Goal: Task Accomplishment & Management: Use online tool/utility

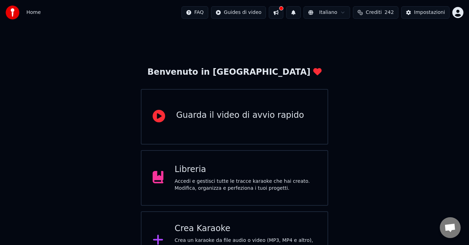
click at [77, 171] on div "Benvenuto in Youka Guarda il video di avvio rapido Libreria Accedi e gestisci t…" at bounding box center [234, 147] width 469 height 245
click at [228, 228] on div "Crea Karaoke" at bounding box center [245, 228] width 142 height 11
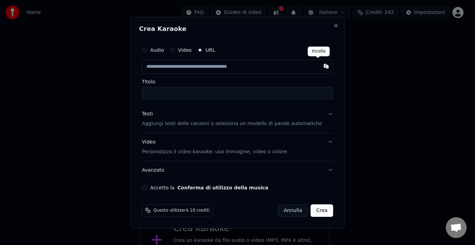
click at [319, 67] on button "button" at bounding box center [326, 66] width 14 height 13
type input "**********"
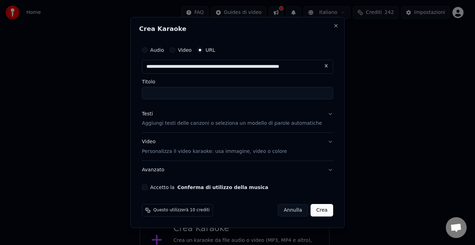
type input "**********"
click at [147, 189] on button "Accetto la Conferma di utilizzo della musica" at bounding box center [145, 188] width 6 height 6
click at [312, 211] on button "Crea" at bounding box center [322, 210] width 22 height 13
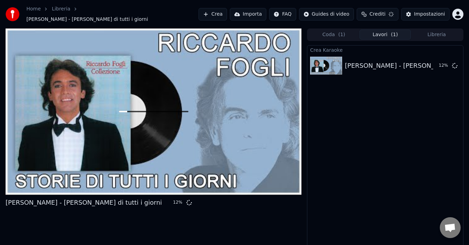
click at [317, 168] on div "Crea Karaoke Riccardo Fogli - Storie di tutti i giorni 12 %" at bounding box center [385, 149] width 156 height 208
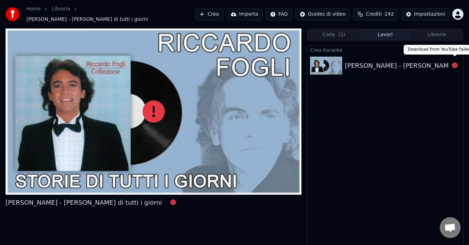
click at [454, 63] on icon at bounding box center [455, 66] width 6 height 6
click at [441, 63] on div "Riccardo Fogli - Storie di tutti i giorni" at bounding box center [423, 66] width 156 height 10
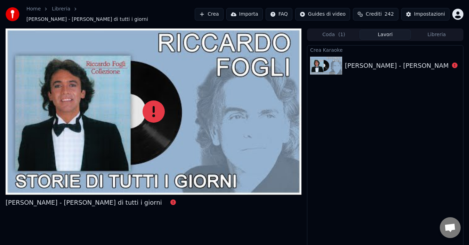
click at [441, 63] on div "Riccardo Fogli - Storie di tutti i giorni" at bounding box center [423, 66] width 156 height 10
click at [436, 61] on div "Riccardo Fogli - Storie di tutti i giorni" at bounding box center [423, 66] width 156 height 10
click at [454, 63] on icon at bounding box center [455, 66] width 6 height 6
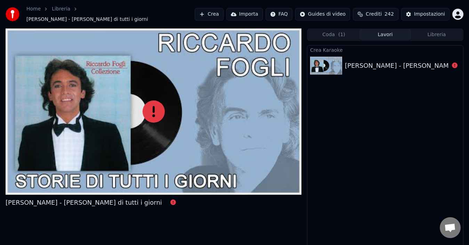
click at [437, 62] on div "Riccardo Fogli - Storie di tutti i giorni" at bounding box center [423, 66] width 156 height 10
click at [438, 62] on div "Riccardo Fogli - Storie di tutti i giorni" at bounding box center [423, 66] width 156 height 10
click at [88, 149] on div at bounding box center [154, 111] width 296 height 166
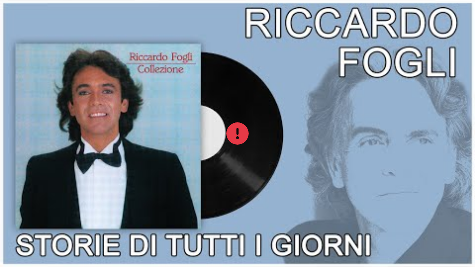
click at [283, 104] on div at bounding box center [237, 133] width 475 height 267
click at [284, 104] on div at bounding box center [237, 133] width 475 height 267
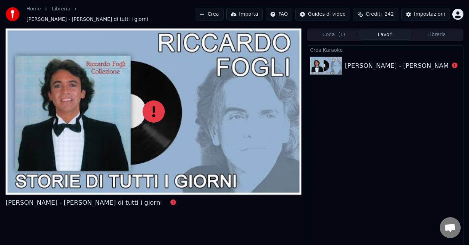
click at [278, 117] on div at bounding box center [154, 111] width 296 height 166
click at [442, 63] on div "Riccardo Fogli - Storie di tutti i giorni" at bounding box center [423, 66] width 156 height 10
click at [391, 31] on button "Lavori" at bounding box center [384, 35] width 51 height 10
click at [385, 33] on button "Lavori" at bounding box center [384, 35] width 51 height 10
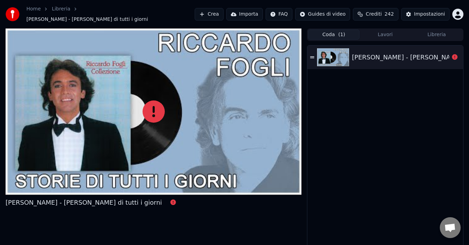
click at [335, 30] on button "Coda ( 1 )" at bounding box center [333, 35] width 51 height 10
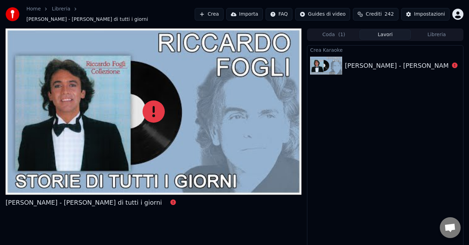
click at [388, 31] on button "Lavori" at bounding box center [384, 35] width 51 height 10
click at [439, 30] on button "Libreria" at bounding box center [436, 35] width 51 height 10
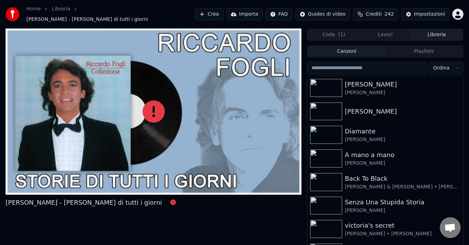
click at [386, 32] on button "Lavori" at bounding box center [384, 35] width 51 height 10
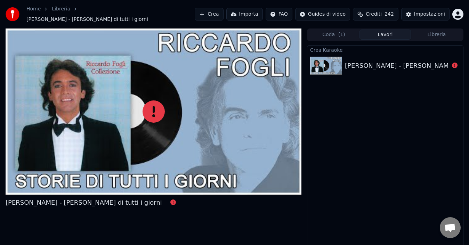
click at [437, 61] on div "Riccardo Fogli - Storie di tutti i giorni" at bounding box center [423, 66] width 156 height 10
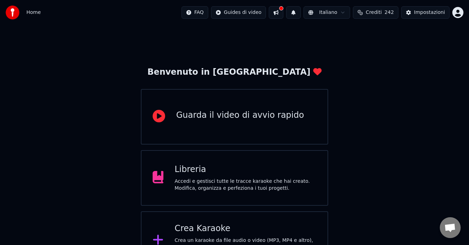
click at [269, 234] on div "Crea Karaoke" at bounding box center [245, 228] width 142 height 11
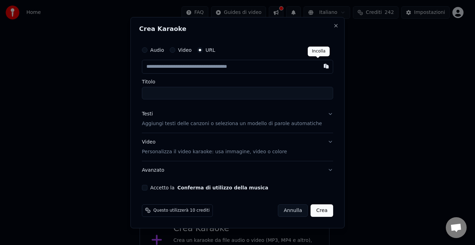
drag, startPoint x: 319, startPoint y: 66, endPoint x: 342, endPoint y: 68, distance: 22.7
click at [319, 66] on button "button" at bounding box center [326, 66] width 14 height 13
type input "**********"
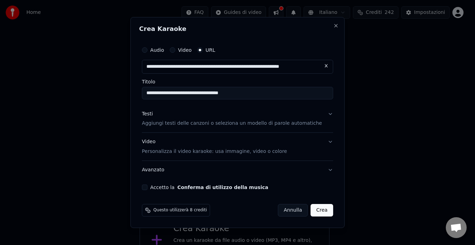
type input "**********"
click at [147, 188] on button "Accetto la Conferma di utilizzo della musica" at bounding box center [145, 188] width 6 height 6
click at [316, 211] on button "Crea" at bounding box center [322, 210] width 22 height 13
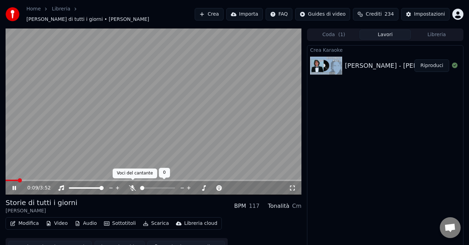
click at [132, 185] on icon at bounding box center [132, 188] width 7 height 6
click at [16, 186] on icon at bounding box center [14, 188] width 3 height 4
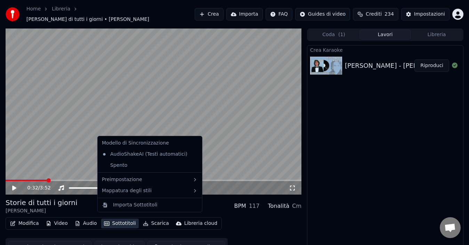
click at [128, 220] on button "Sottotitoli" at bounding box center [120, 224] width 38 height 10
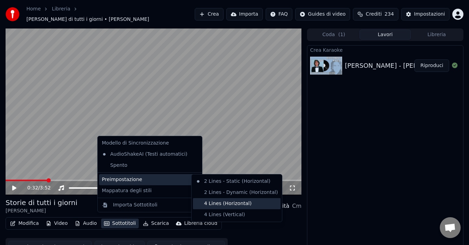
drag, startPoint x: 220, startPoint y: 203, endPoint x: 227, endPoint y: 209, distance: 9.3
click at [221, 203] on div "4 Lines (Horizontal)" at bounding box center [237, 203] width 88 height 11
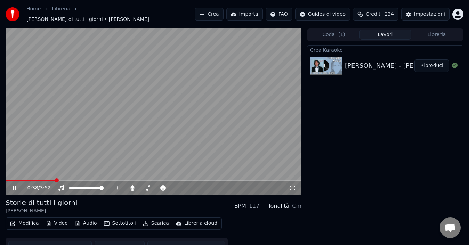
click at [14, 185] on icon at bounding box center [19, 188] width 16 height 6
click at [26, 221] on button "Modifica" at bounding box center [24, 224] width 34 height 10
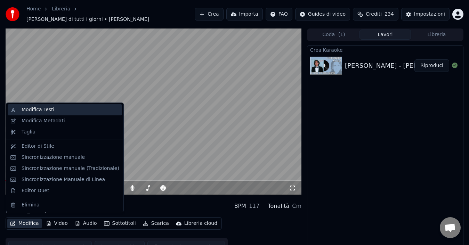
click at [52, 111] on div "Modifica Testi" at bounding box center [71, 109] width 98 height 7
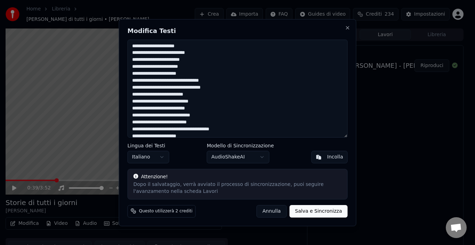
click at [166, 67] on textarea at bounding box center [238, 89] width 220 height 98
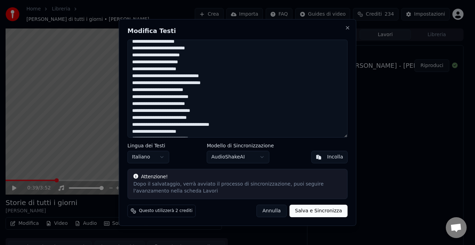
scroll to position [6, 0]
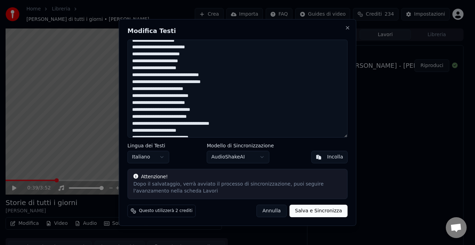
click at [200, 116] on textarea at bounding box center [238, 89] width 220 height 98
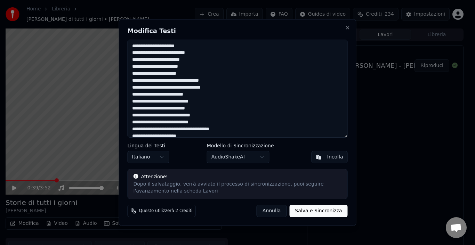
click at [172, 68] on textarea at bounding box center [238, 89] width 220 height 98
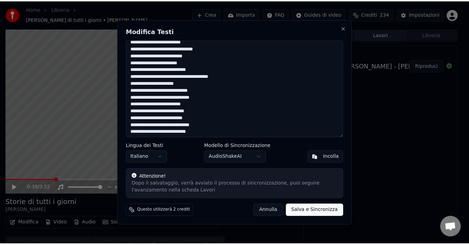
scroll to position [158, 0]
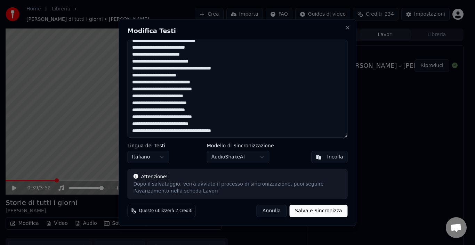
type textarea "**********"
click at [324, 211] on button "Salva e Sincronizza" at bounding box center [318, 211] width 58 height 13
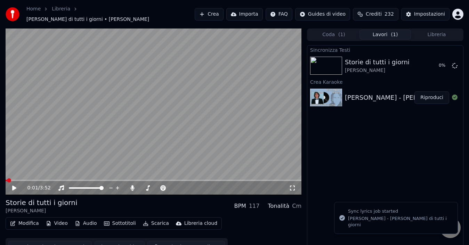
click at [7, 180] on span at bounding box center [6, 180] width 1 height 1
click at [13, 186] on icon at bounding box center [14, 188] width 4 height 5
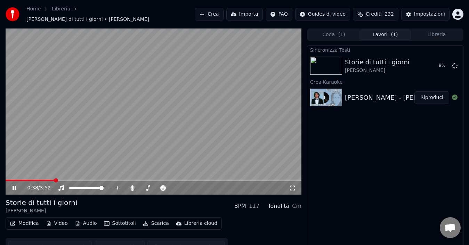
drag, startPoint x: 15, startPoint y: 182, endPoint x: 26, endPoint y: 207, distance: 27.1
click at [15, 185] on icon at bounding box center [19, 188] width 16 height 6
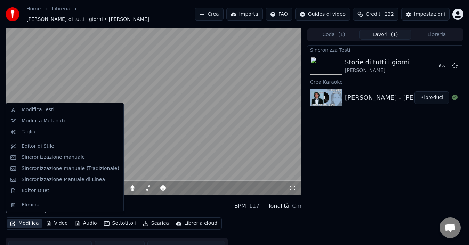
click at [31, 219] on button "Modifica" at bounding box center [24, 224] width 34 height 10
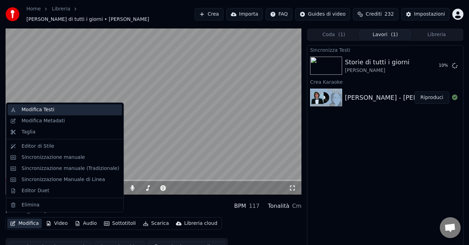
click at [46, 108] on div "Modifica Testi" at bounding box center [38, 109] width 33 height 7
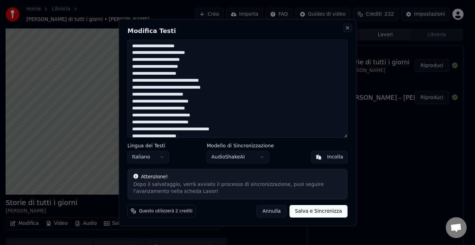
click at [349, 27] on button "Close" at bounding box center [348, 28] width 6 height 6
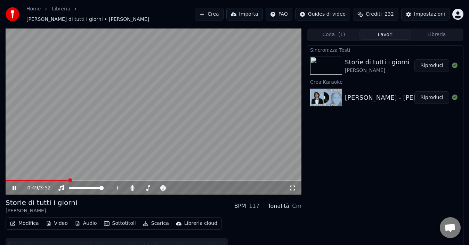
drag, startPoint x: 12, startPoint y: 183, endPoint x: 19, endPoint y: 182, distance: 6.7
click at [12, 185] on icon at bounding box center [19, 188] width 16 height 6
click at [433, 60] on button "Riproduci" at bounding box center [431, 65] width 35 height 13
click at [14, 185] on icon at bounding box center [19, 188] width 16 height 6
click at [7, 180] on span at bounding box center [6, 180] width 1 height 1
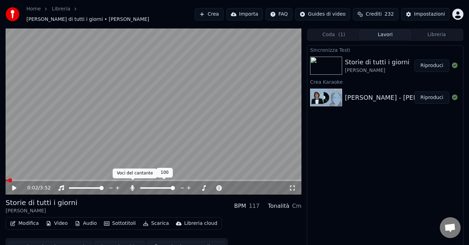
click at [133, 185] on icon at bounding box center [133, 188] width 4 height 6
click at [13, 186] on icon at bounding box center [14, 188] width 4 height 5
click at [15, 186] on icon at bounding box center [14, 188] width 3 height 4
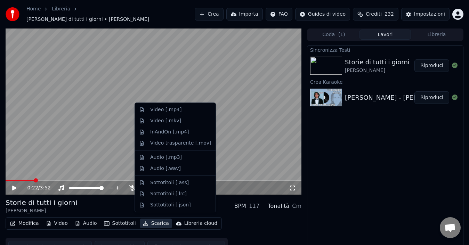
click at [153, 220] on button "Scarica" at bounding box center [156, 224] width 32 height 10
click at [175, 110] on div "Video [.mp4]" at bounding box center [165, 109] width 31 height 7
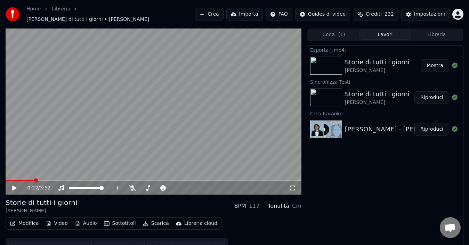
click at [435, 59] on button "Mostra" at bounding box center [434, 65] width 28 height 13
click at [34, 13] on link "Home" at bounding box center [33, 9] width 14 height 7
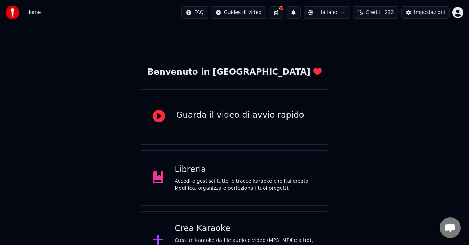
click at [226, 230] on div "Crea Karaoke" at bounding box center [245, 228] width 142 height 11
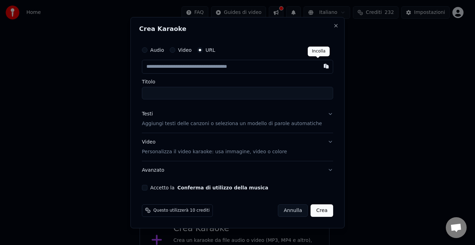
click at [319, 65] on button "button" at bounding box center [326, 66] width 14 height 13
type input "**********"
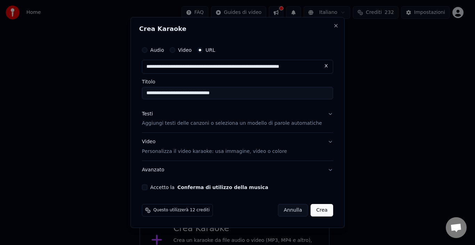
type input "**********"
click at [147, 188] on button "Accetto la Conferma di utilizzo della musica" at bounding box center [145, 188] width 6 height 6
click at [312, 210] on button "Crea" at bounding box center [322, 210] width 22 height 13
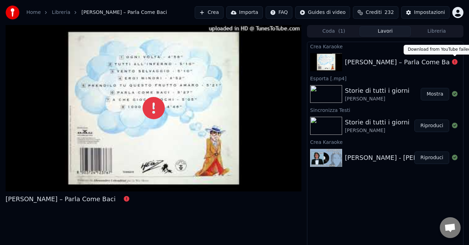
click at [453, 61] on icon at bounding box center [455, 62] width 6 height 6
click at [444, 62] on div "[PERSON_NAME] – Parla Come Baci" at bounding box center [400, 62] width 110 height 10
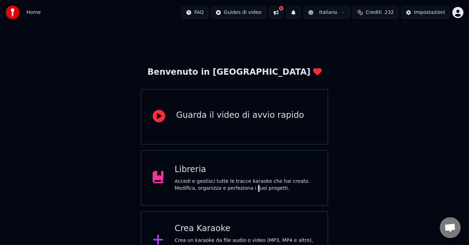
click at [227, 195] on div "Libreria Accedi e gestisci tutte le tracce karaoke che hai creato. Modifica, or…" at bounding box center [235, 178] width 188 height 56
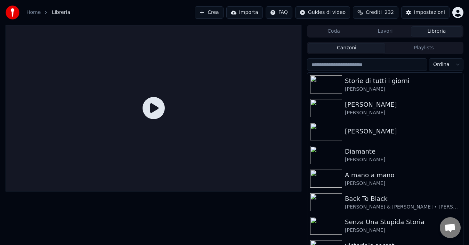
click at [34, 14] on link "Home" at bounding box center [33, 12] width 14 height 7
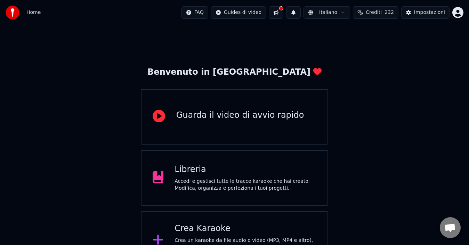
click at [189, 220] on div "Crea Karaoke Crea un karaoke da file audio o video (MP3, MP4 e altro), oppure i…" at bounding box center [235, 240] width 188 height 58
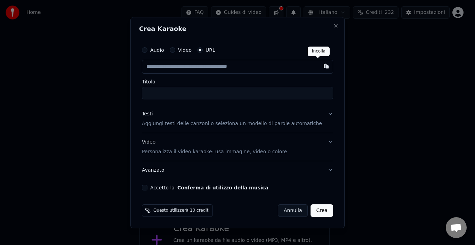
click at [320, 68] on button "button" at bounding box center [326, 66] width 14 height 13
type input "**********"
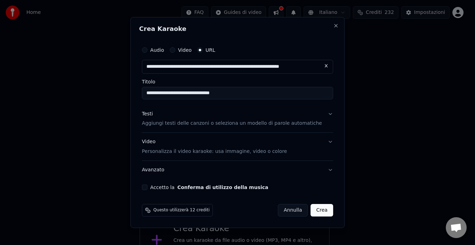
type input "**********"
click at [147, 188] on button "Accetto la Conferma di utilizzo della musica" at bounding box center [145, 188] width 6 height 6
click at [311, 211] on button "Crea" at bounding box center [322, 210] width 22 height 13
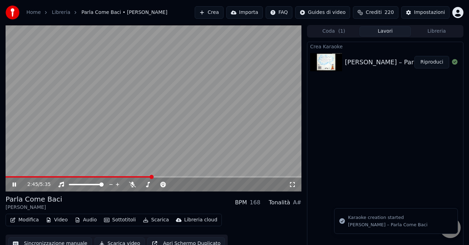
click at [14, 185] on icon at bounding box center [14, 184] width 3 height 4
click at [29, 220] on button "Modifica" at bounding box center [24, 220] width 34 height 10
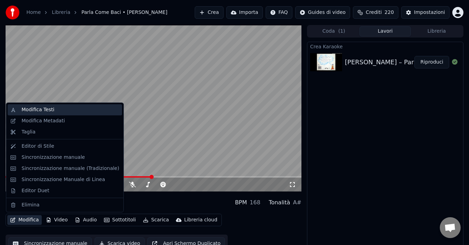
click at [45, 108] on div "Modifica Testi" at bounding box center [38, 109] width 33 height 7
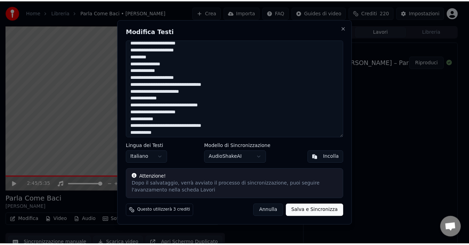
scroll to position [172, 0]
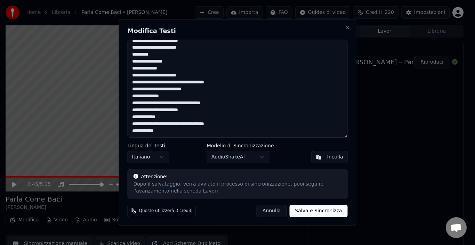
click at [280, 212] on button "Annulla" at bounding box center [271, 211] width 30 height 13
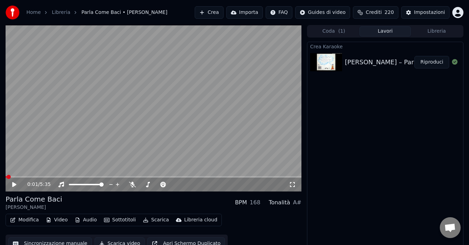
click at [7, 177] on span at bounding box center [6, 176] width 1 height 1
click at [13, 184] on icon at bounding box center [14, 184] width 4 height 5
click at [133, 185] on icon at bounding box center [132, 185] width 7 height 6
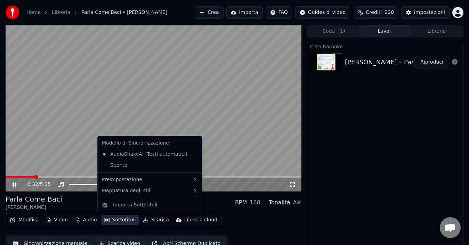
click at [127, 218] on button "Sottotitoli" at bounding box center [120, 220] width 38 height 10
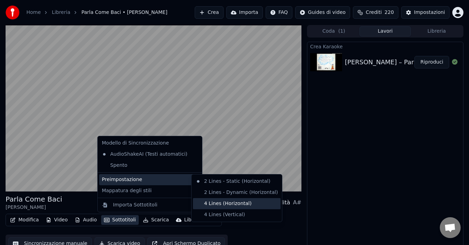
click at [208, 204] on div "4 Lines (Horizontal)" at bounding box center [237, 203] width 88 height 11
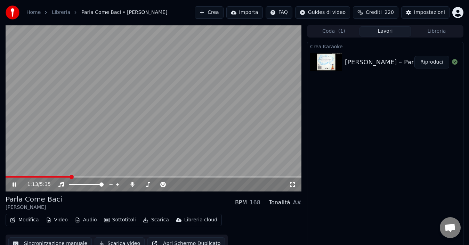
click at [15, 185] on icon at bounding box center [19, 185] width 16 height 6
click at [8, 177] on span at bounding box center [38, 176] width 65 height 1
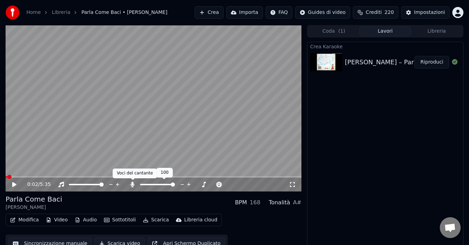
click at [132, 185] on icon at bounding box center [133, 185] width 4 height 6
click at [6, 177] on span at bounding box center [8, 177] width 4 height 4
click at [14, 184] on icon at bounding box center [14, 184] width 4 height 5
drag, startPoint x: 13, startPoint y: 183, endPoint x: 23, endPoint y: 184, distance: 9.5
click at [14, 183] on icon at bounding box center [19, 185] width 16 height 6
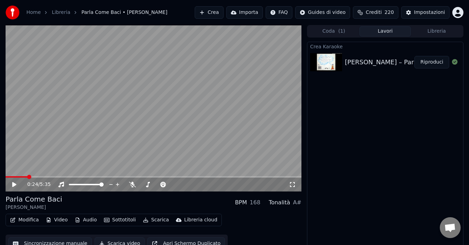
click at [155, 219] on button "Scarica" at bounding box center [156, 220] width 32 height 10
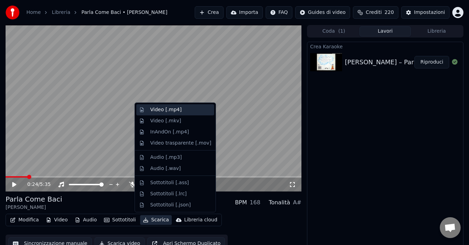
click at [165, 110] on div "Video [.mp4]" at bounding box center [165, 109] width 31 height 7
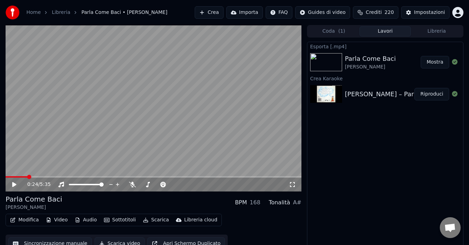
click at [438, 63] on button "Mostra" at bounding box center [434, 62] width 28 height 13
